Goal: Transaction & Acquisition: Purchase product/service

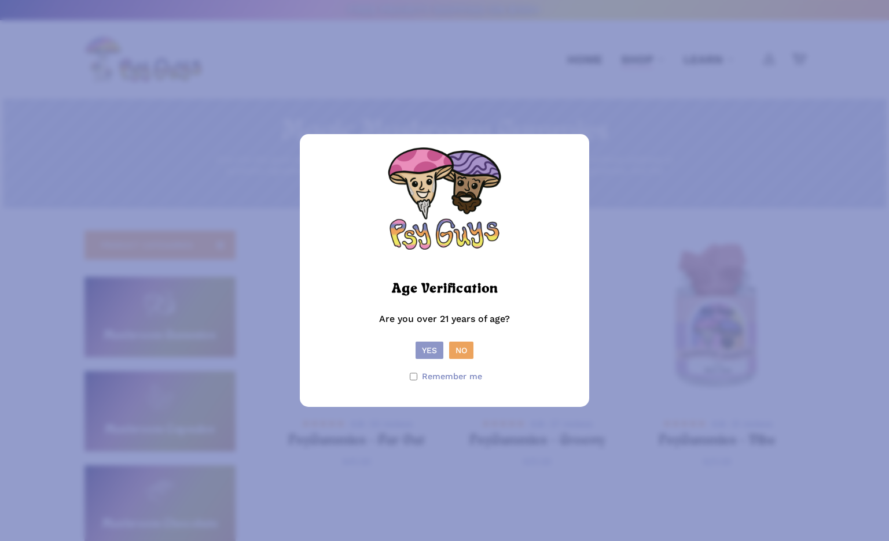
click at [429, 348] on button "Yes" at bounding box center [429, 350] width 28 height 17
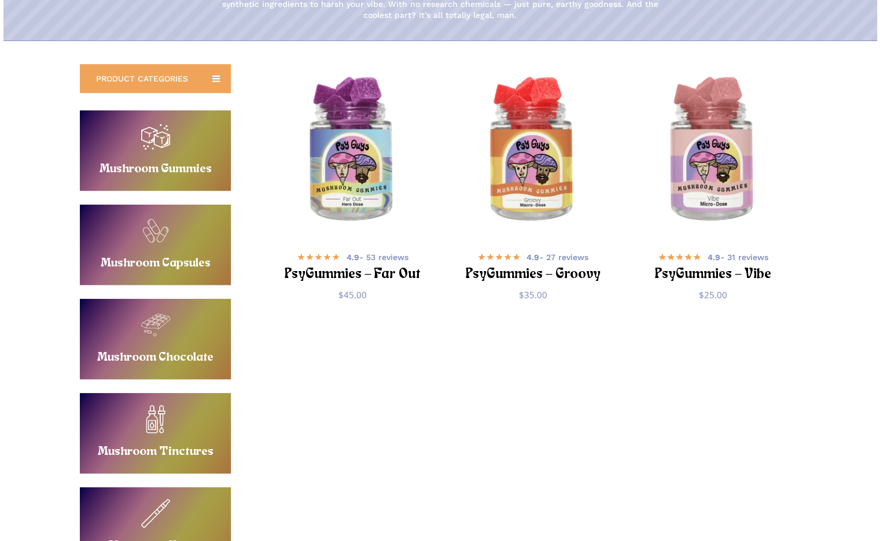
scroll to position [170, 0]
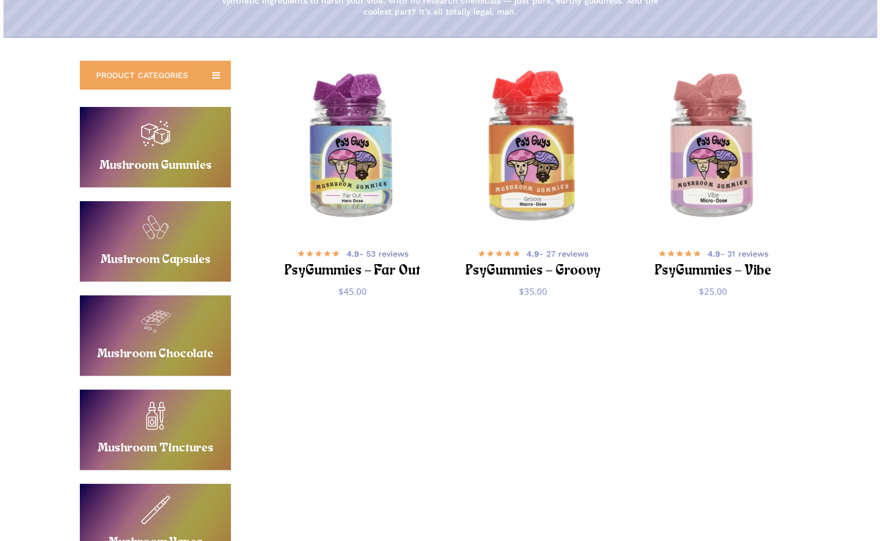
click at [516, 151] on img "PsyGummies - Groovy" at bounding box center [533, 148] width 176 height 176
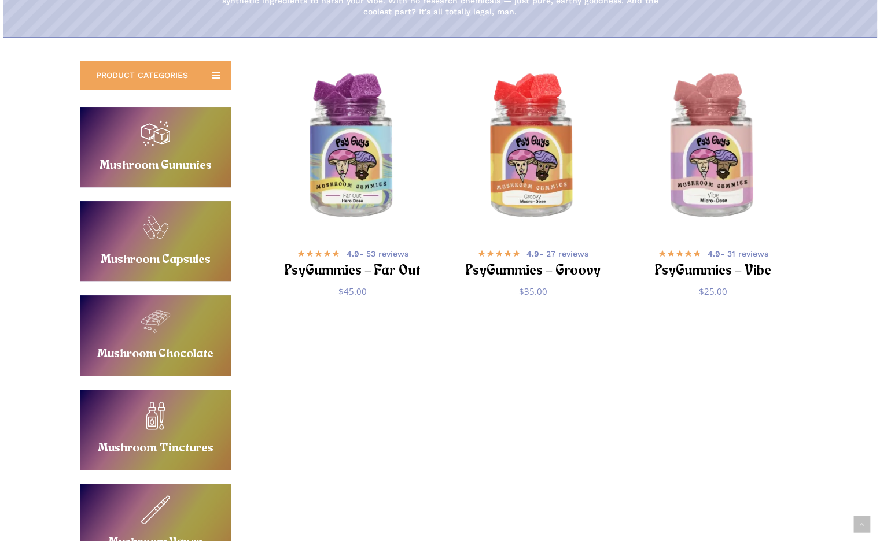
scroll to position [260, 0]
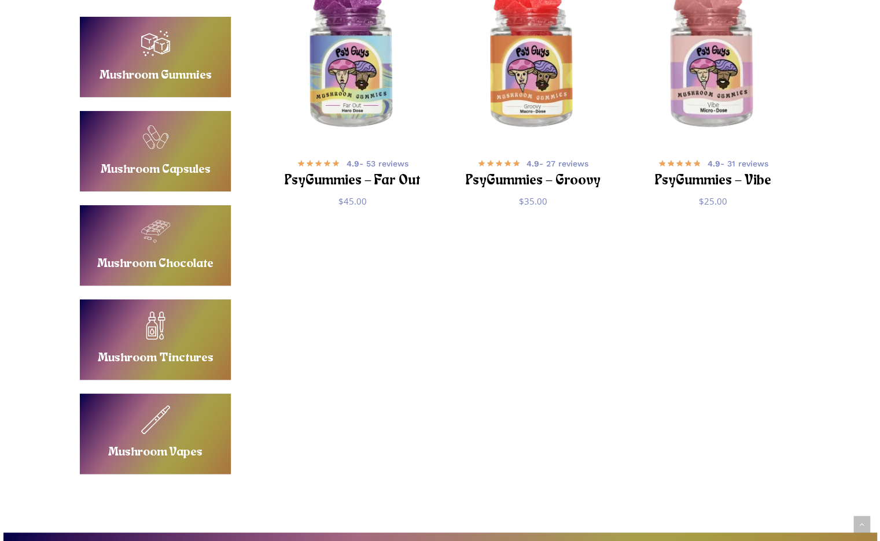
click at [183, 406] on link "Buy Mushroom Vapes" at bounding box center [155, 434] width 151 height 80
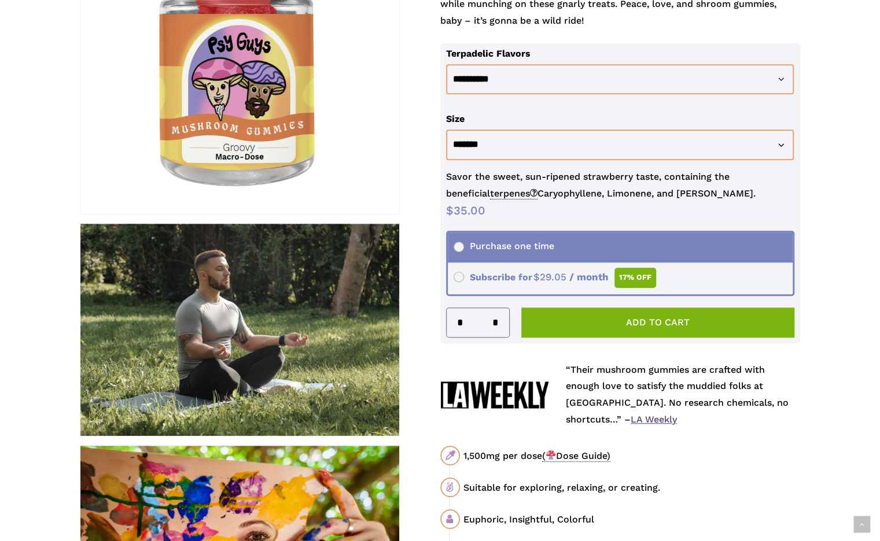
scroll to position [357, 0]
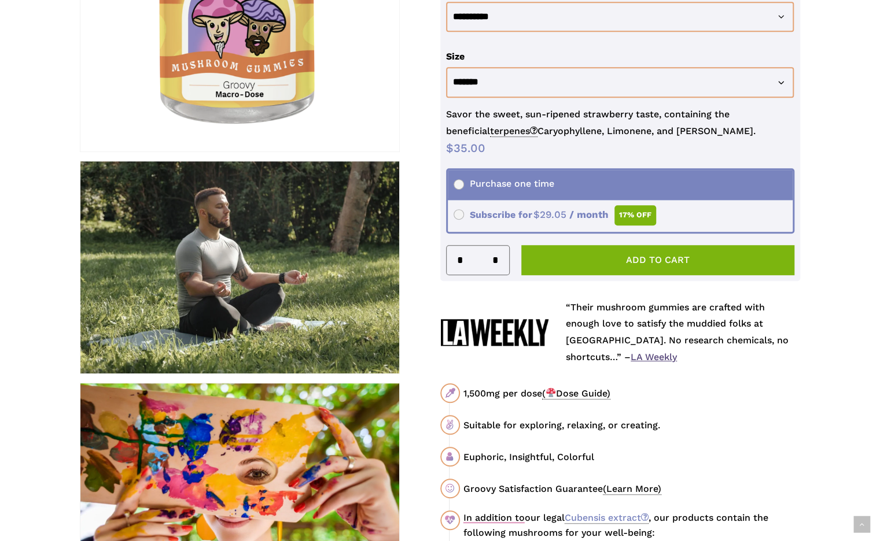
click at [563, 399] on span "( Dose Guide)" at bounding box center [576, 394] width 68 height 12
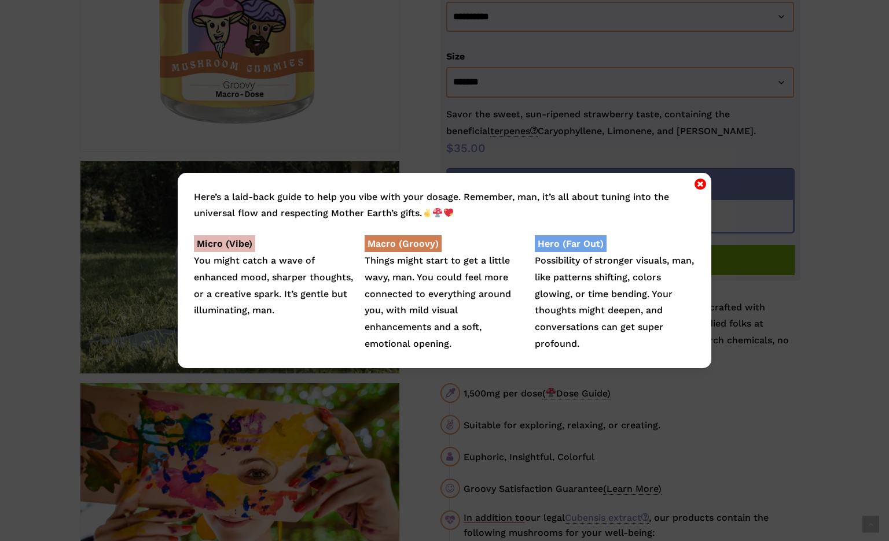
click at [683, 185] on div "Here’s a laid-back guide to help you vibe with your dosage. Remember, man, it’s…" at bounding box center [444, 271] width 533 height 196
click at [698, 180] on icon "Close" at bounding box center [700, 184] width 12 height 14
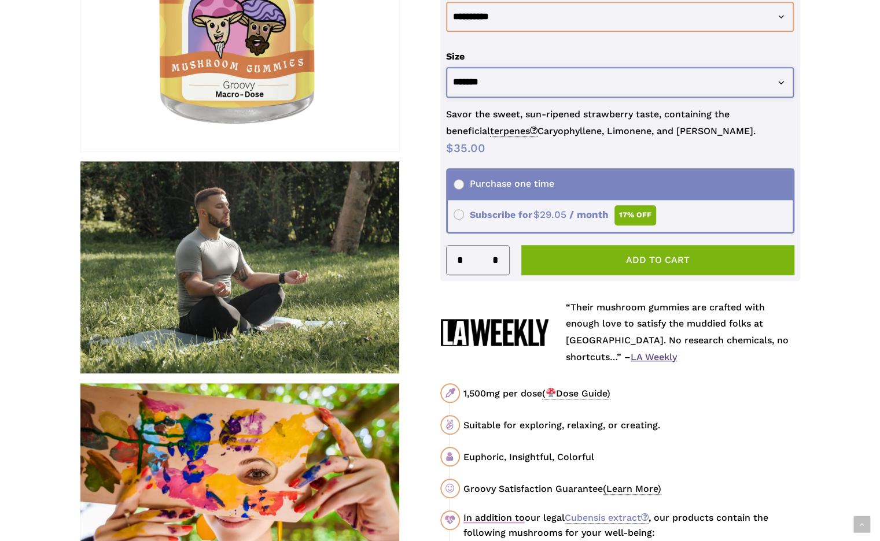
click at [645, 76] on select "**********" at bounding box center [620, 82] width 348 height 31
select select "********"
click at [446, 67] on select "**********" at bounding box center [620, 82] width 348 height 31
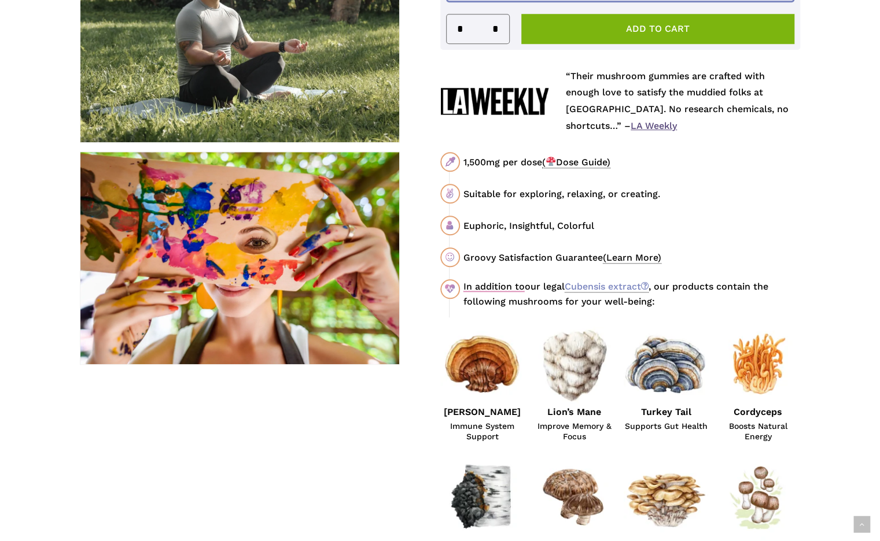
scroll to position [592, 0]
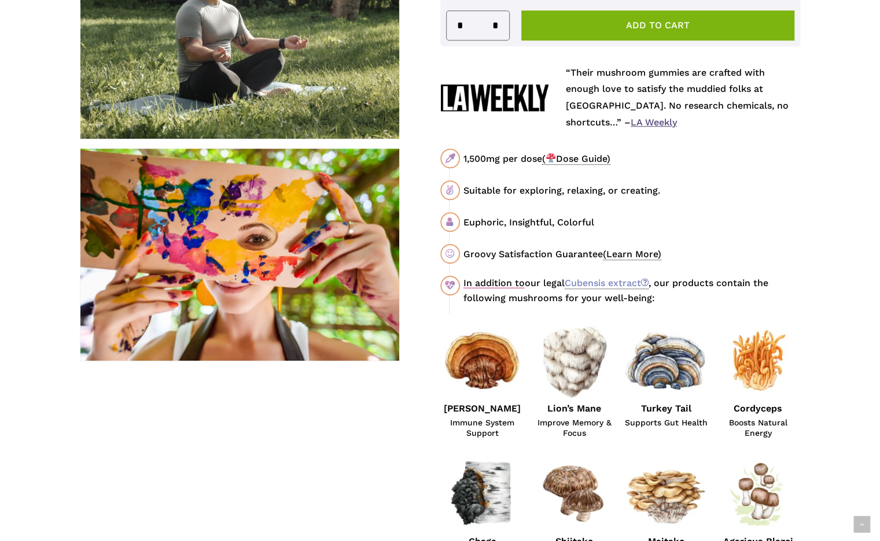
click at [578, 160] on span "( Dose Guide)" at bounding box center [576, 159] width 68 height 12
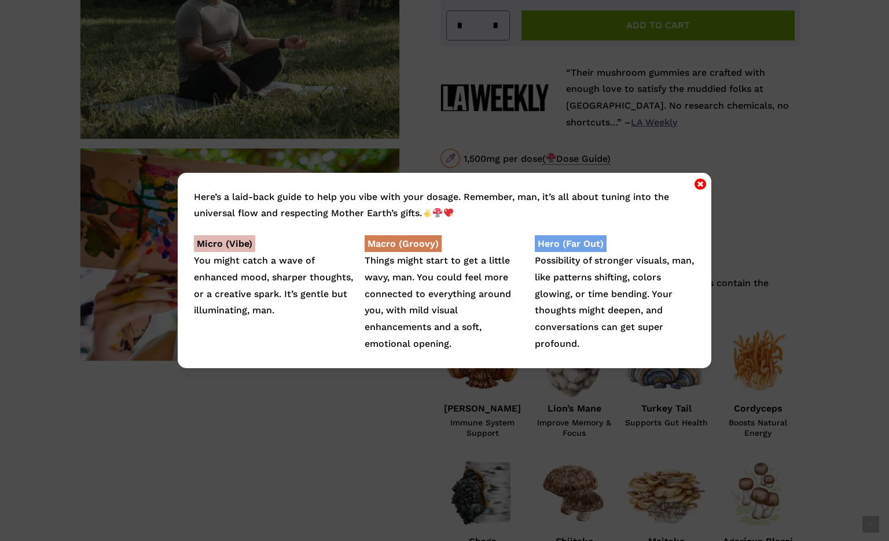
click at [678, 177] on div "Here’s a laid-back guide to help you vibe with your dosage. Remember, man, it’s…" at bounding box center [444, 271] width 533 height 196
click at [685, 187] on div "Here’s a laid-back guide to help you vibe with your dosage. Remember, man, it’s…" at bounding box center [444, 271] width 533 height 196
click at [694, 183] on icon "Close" at bounding box center [700, 184] width 12 height 14
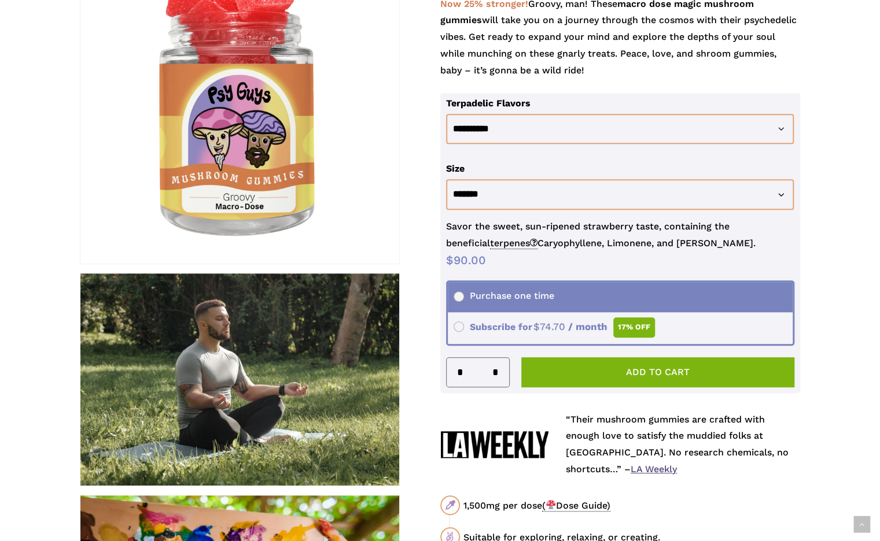
scroll to position [0, 0]
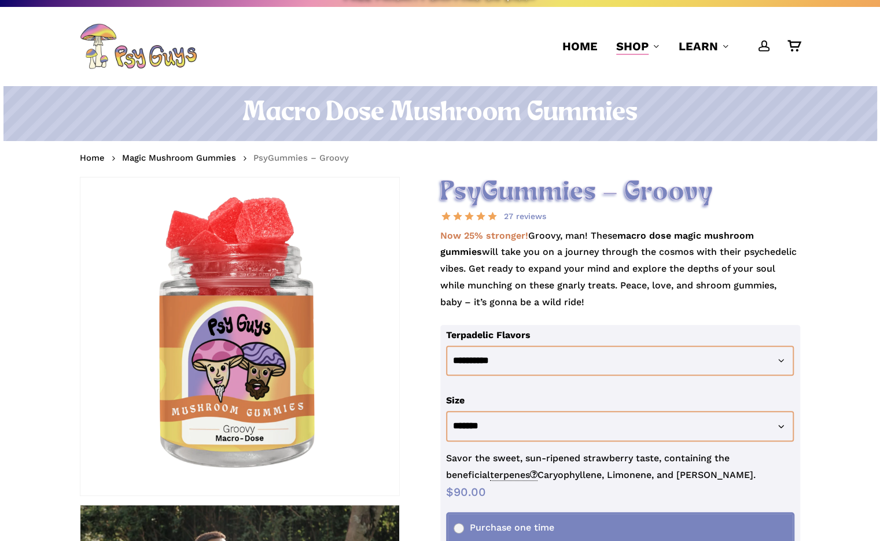
click at [294, 362] on div at bounding box center [239, 337] width 319 height 319
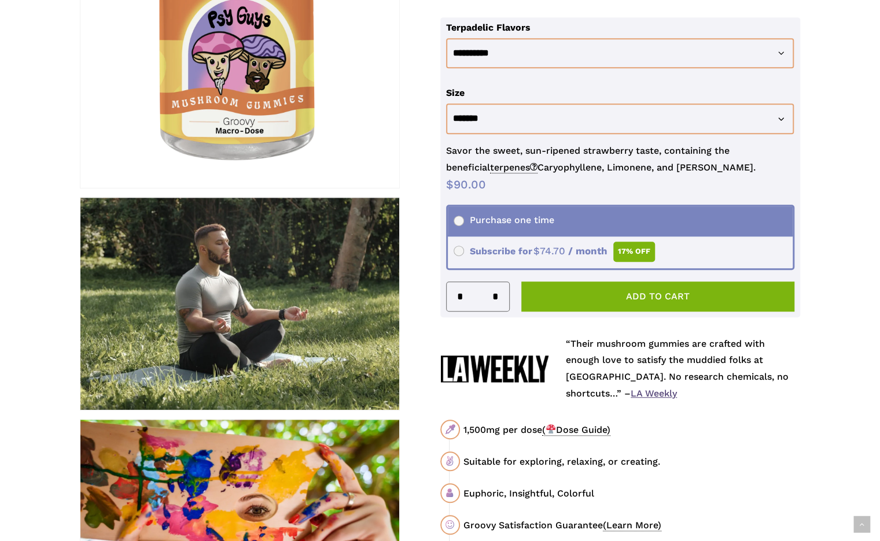
scroll to position [319, 0]
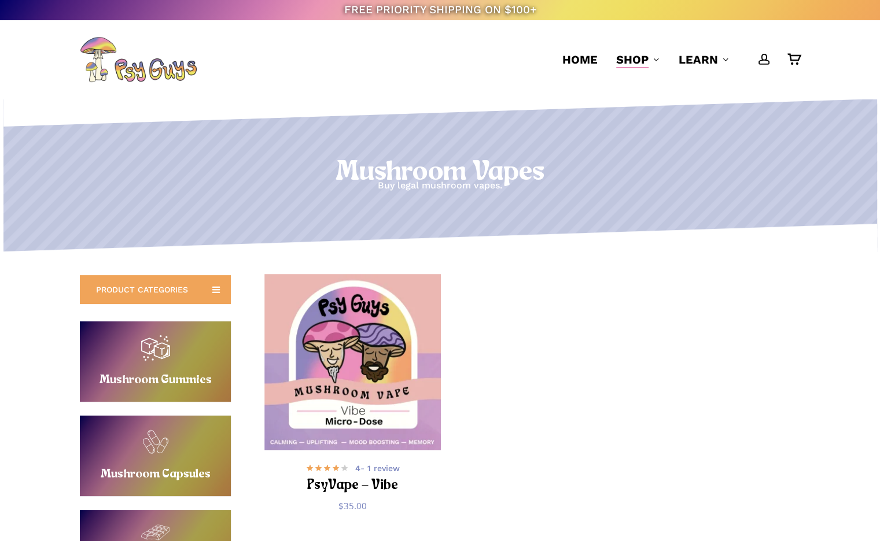
click at [340, 411] on img "PsyVape - Vibe" at bounding box center [352, 362] width 176 height 176
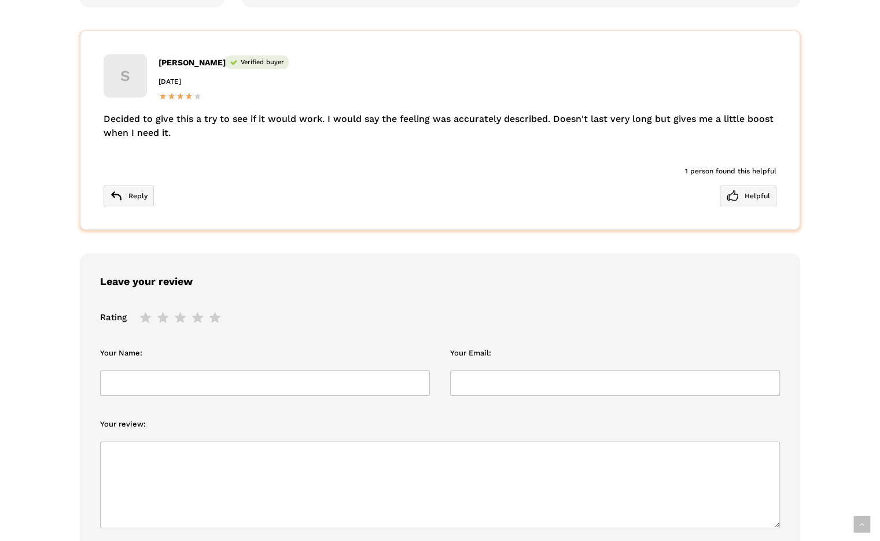
scroll to position [2229, 0]
